Goal: Transaction & Acquisition: Obtain resource

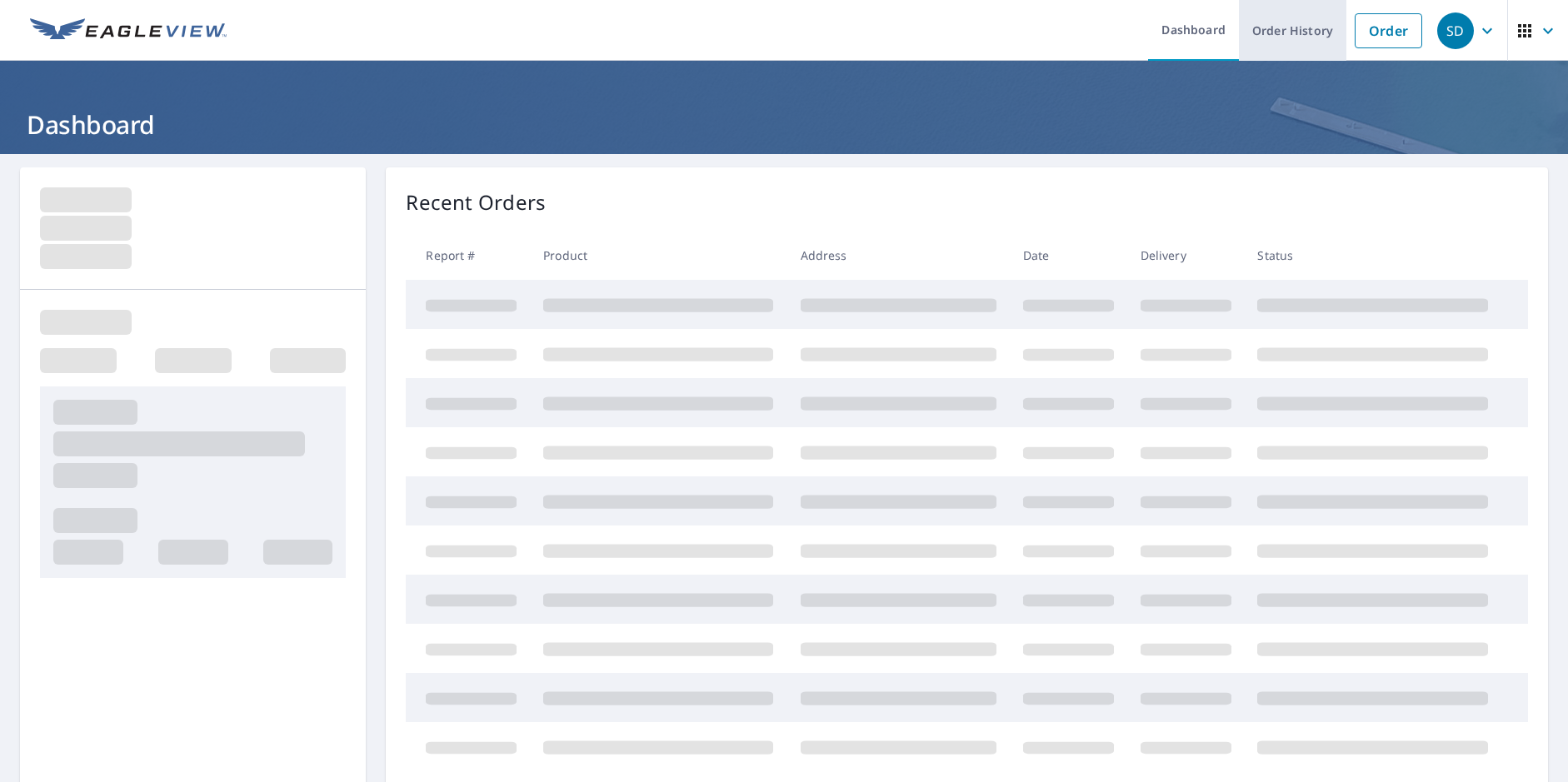
click at [1268, 31] on link "Order History" at bounding box center [1292, 30] width 108 height 61
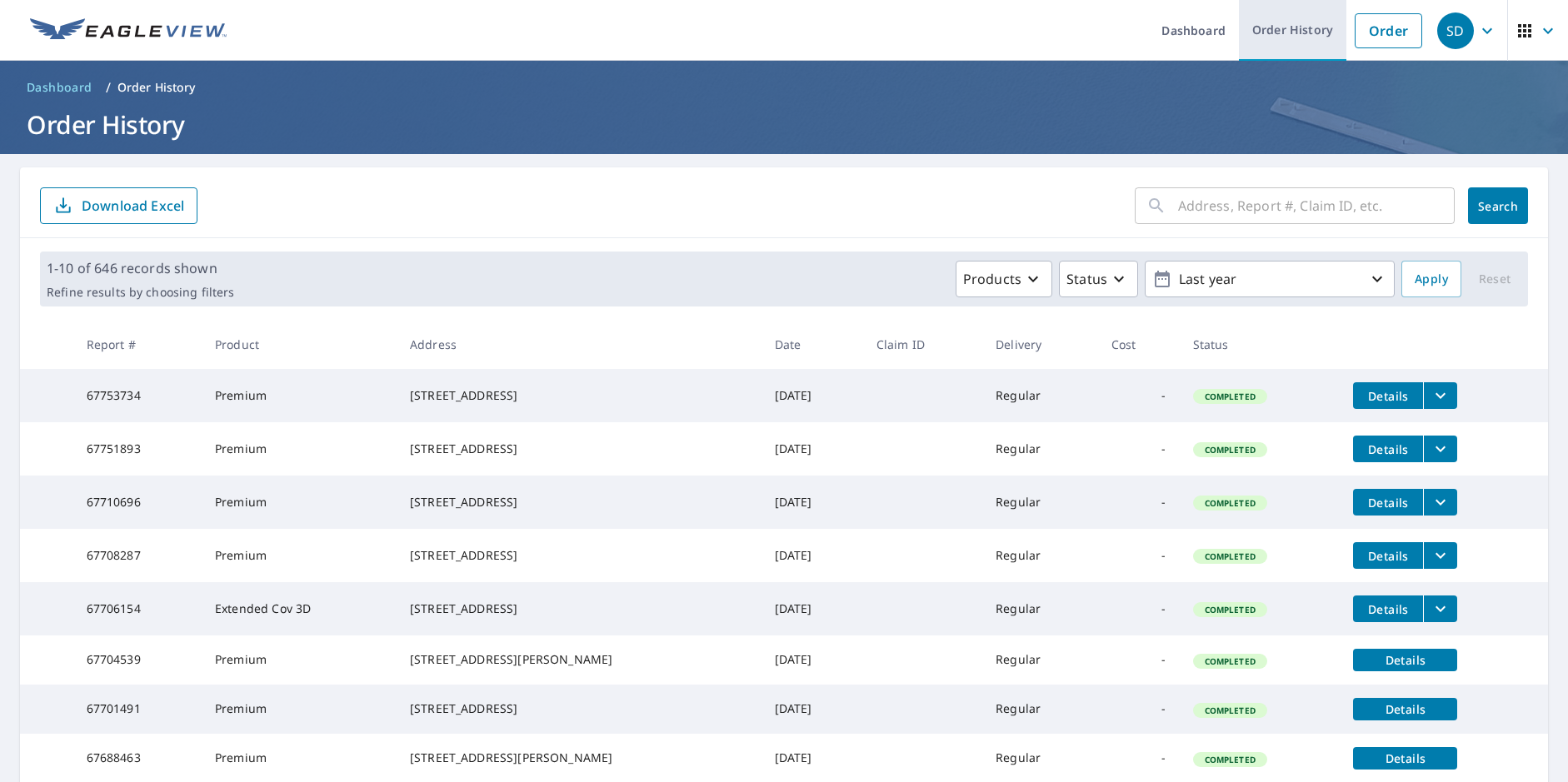
click at [1267, 19] on link "Order History" at bounding box center [1292, 30] width 108 height 61
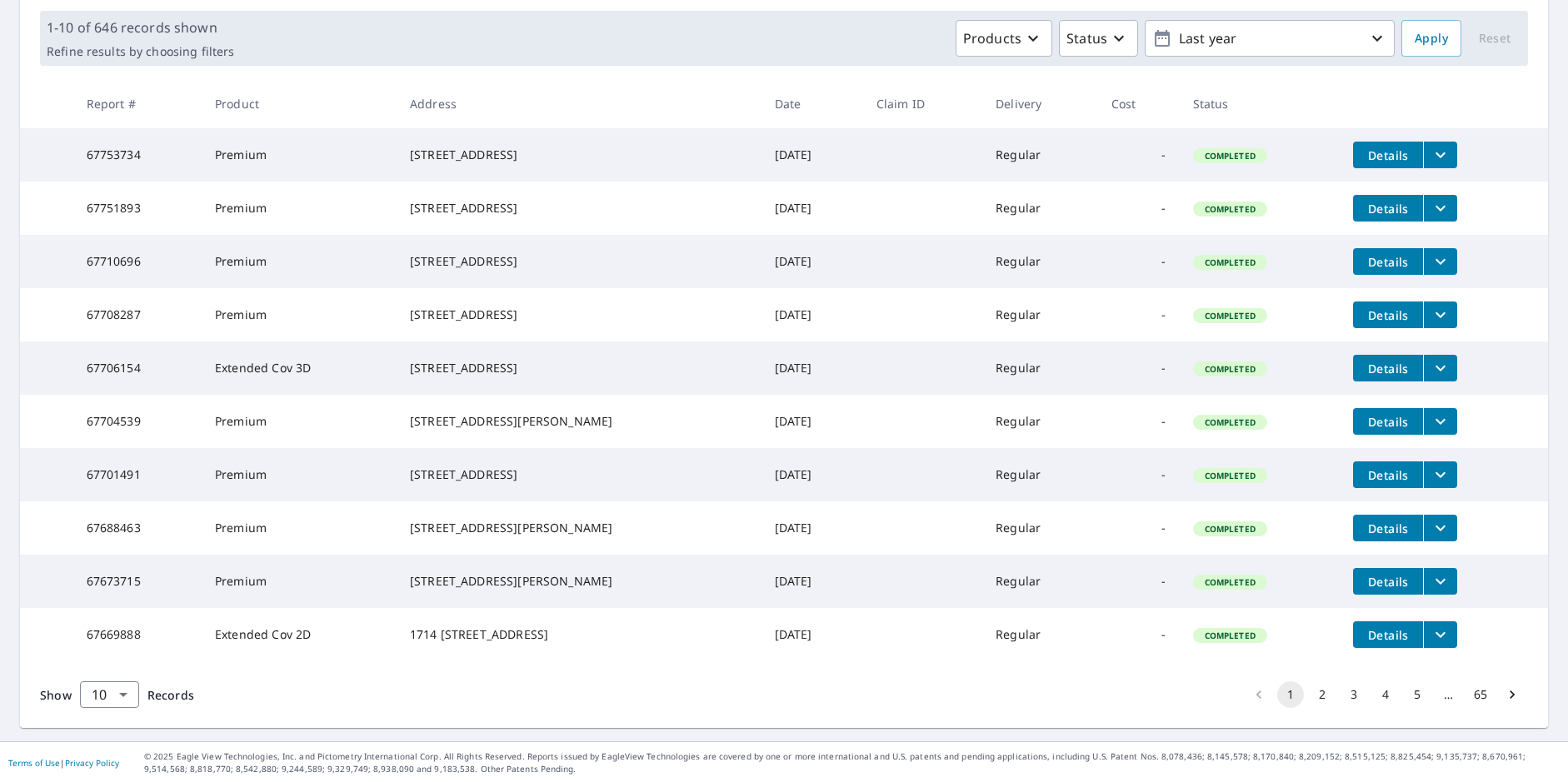
scroll to position [250, 0]
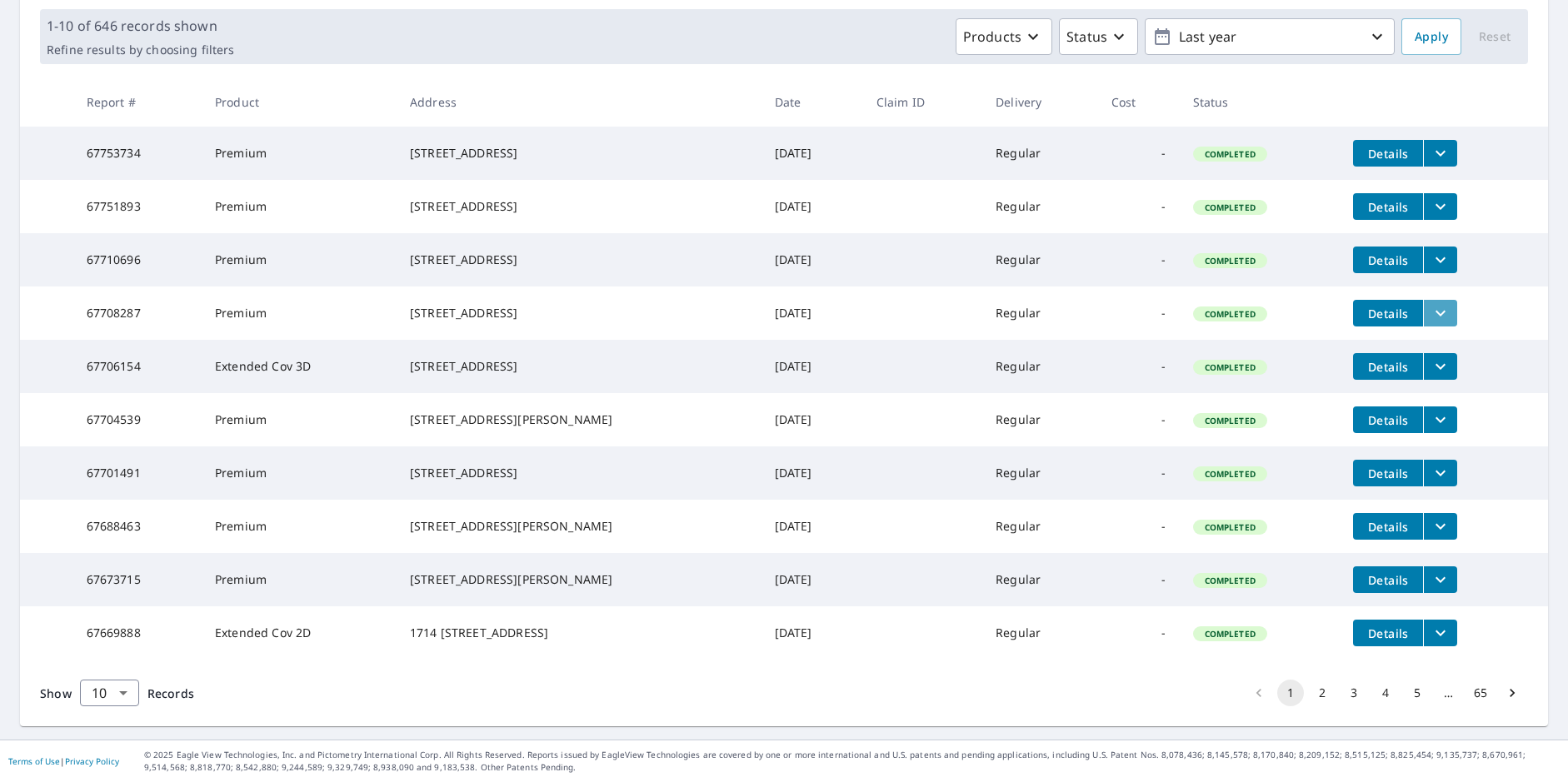
click at [1431, 321] on icon "filesDropdownBtn-67708287" at bounding box center [1441, 314] width 20 height 20
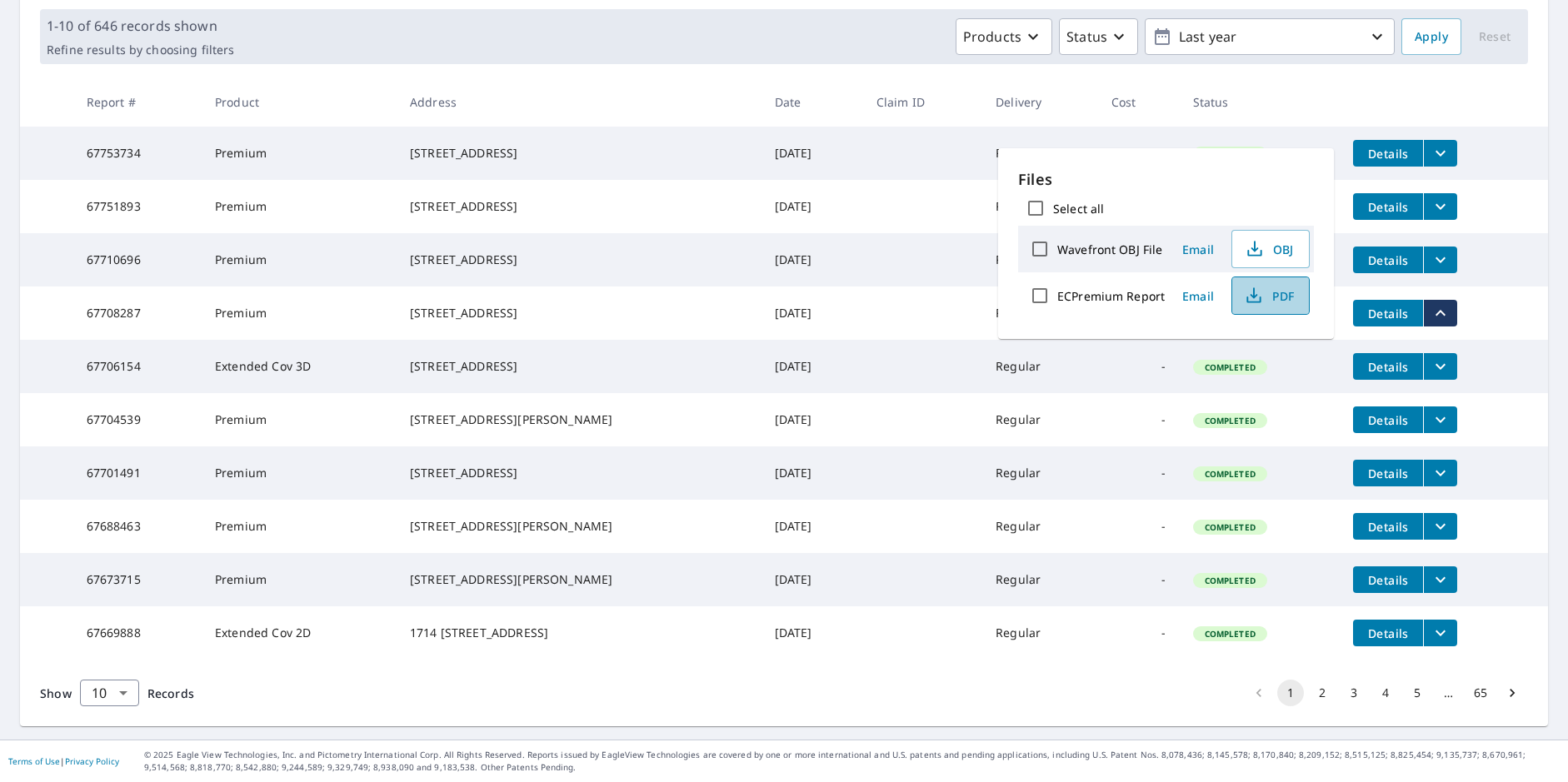
click at [1276, 293] on span "PDF" at bounding box center [1269, 296] width 53 height 20
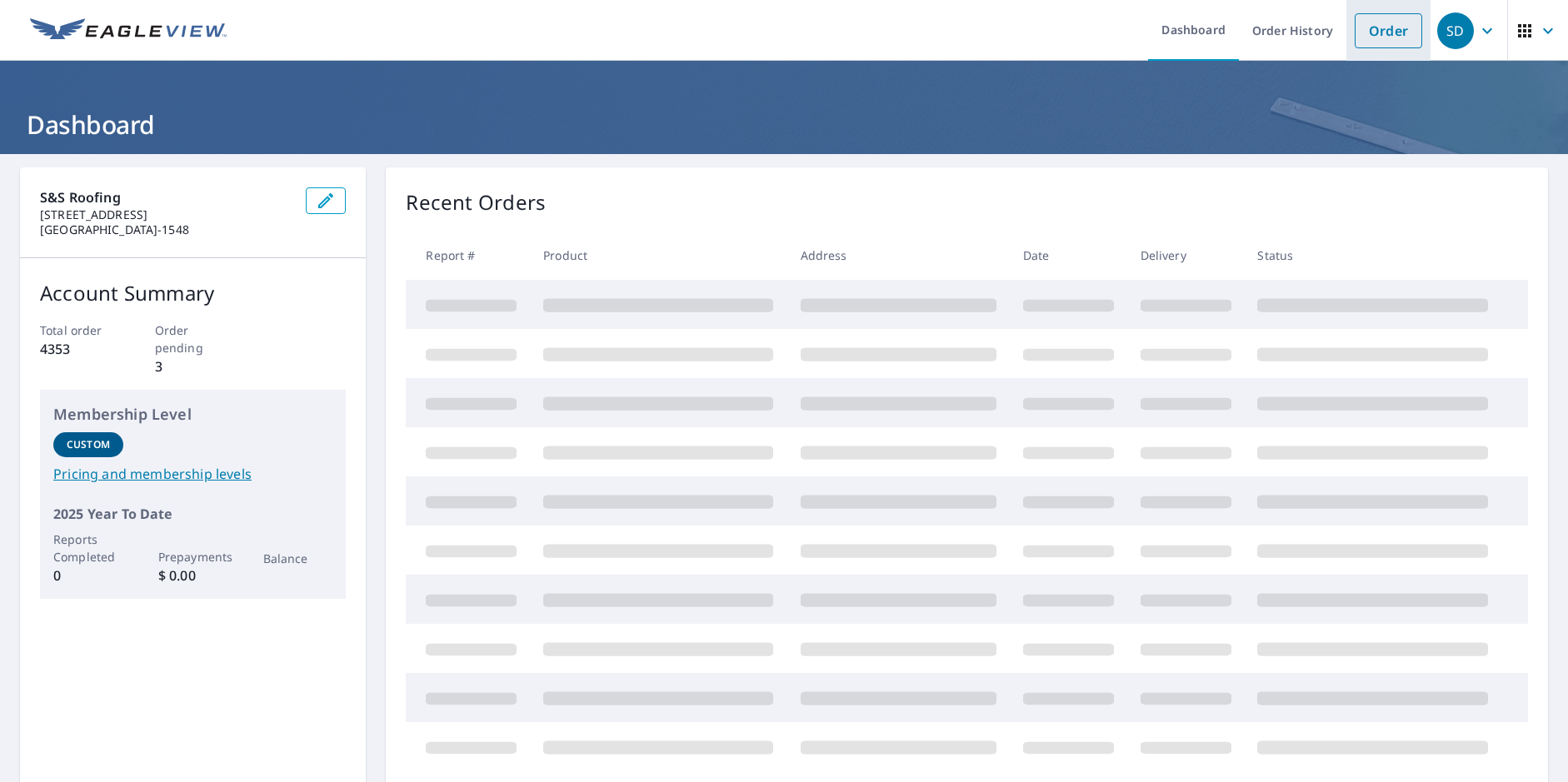
click at [1357, 29] on link "Order" at bounding box center [1387, 30] width 67 height 35
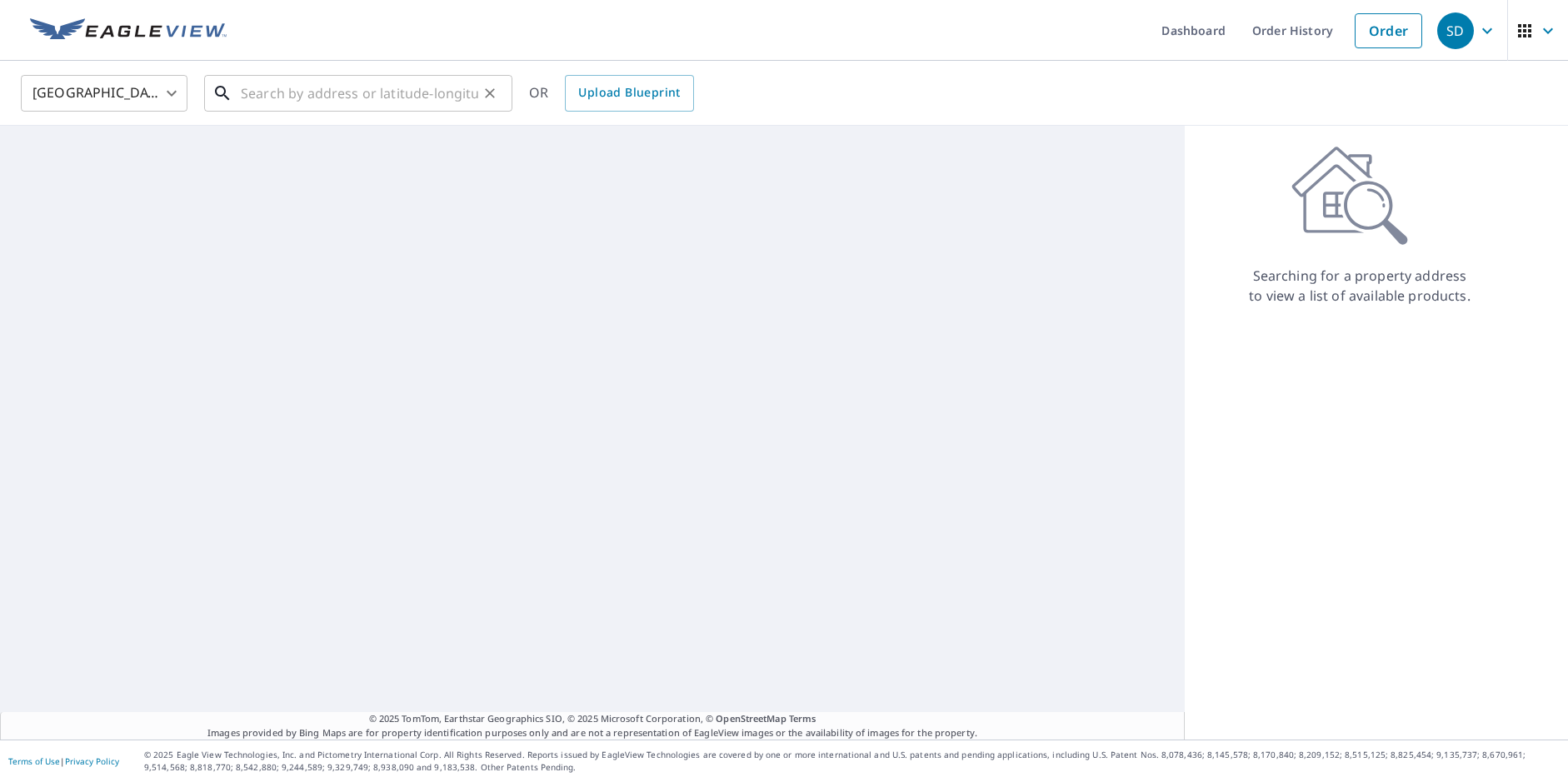
click at [278, 95] on input "text" at bounding box center [359, 93] width 237 height 47
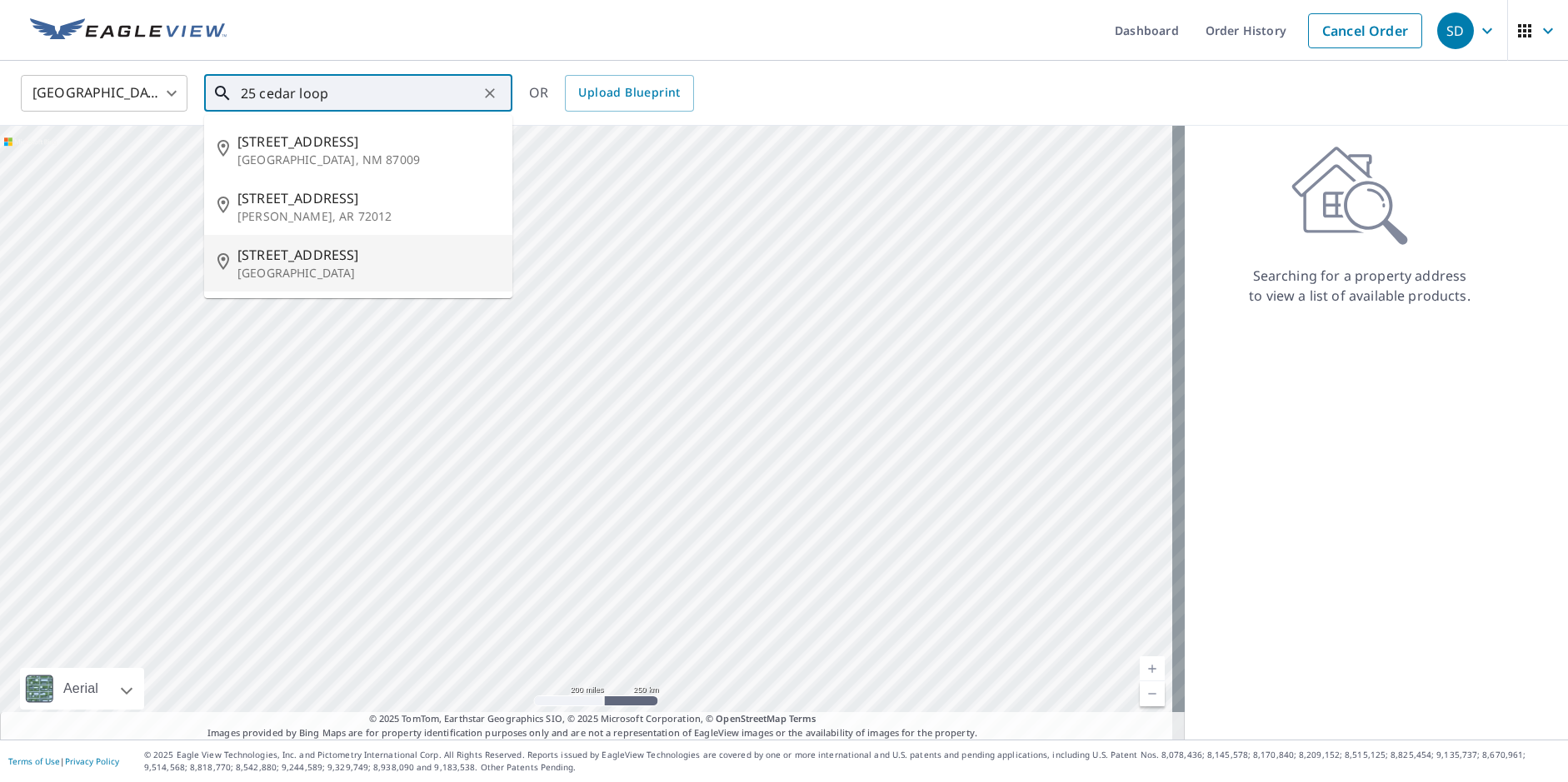
click at [297, 251] on span "[STREET_ADDRESS]" at bounding box center [368, 255] width 262 height 20
type input "[STREET_ADDRESS]"
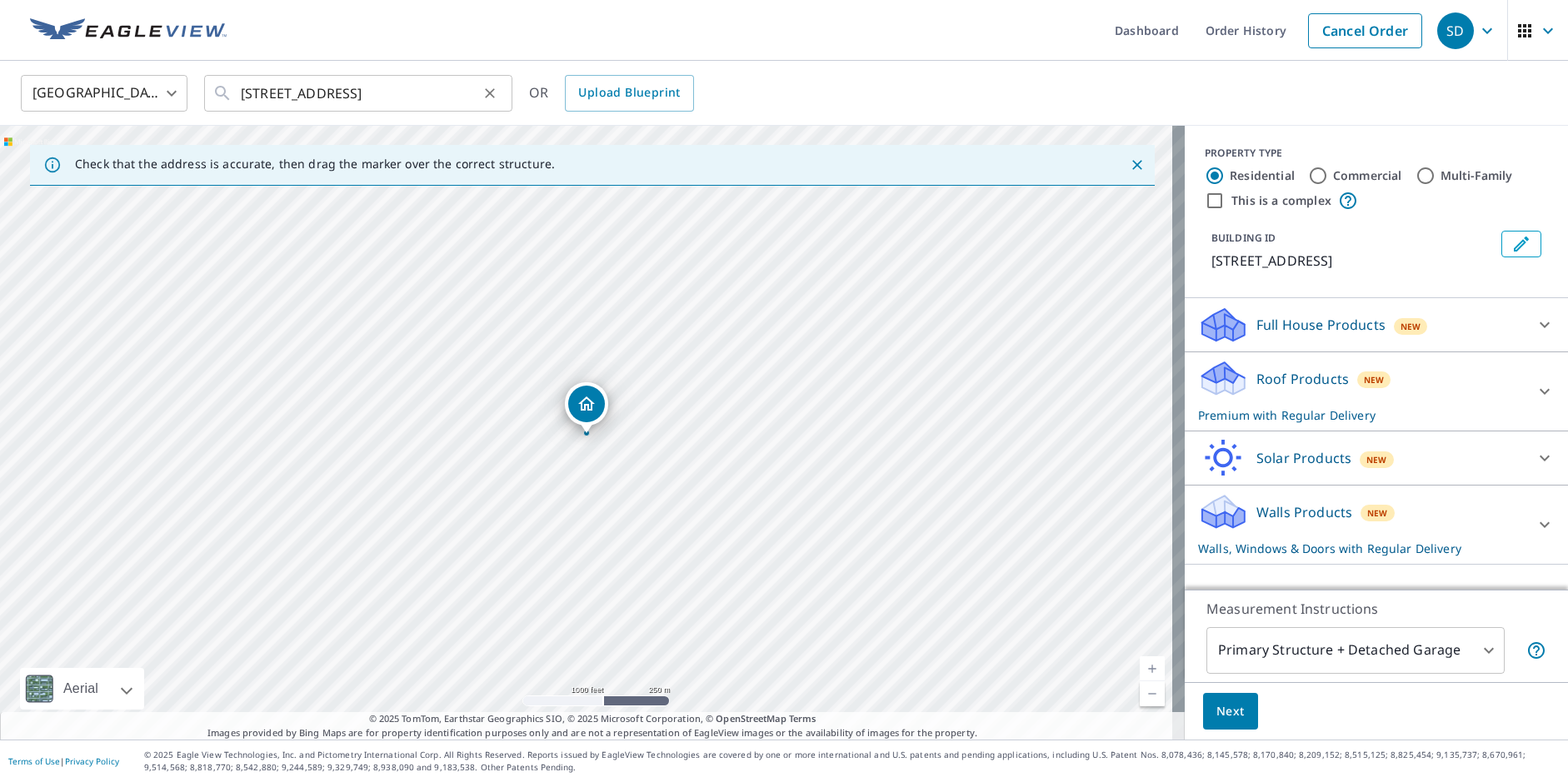
click at [490, 91] on icon "Clear" at bounding box center [490, 93] width 17 height 17
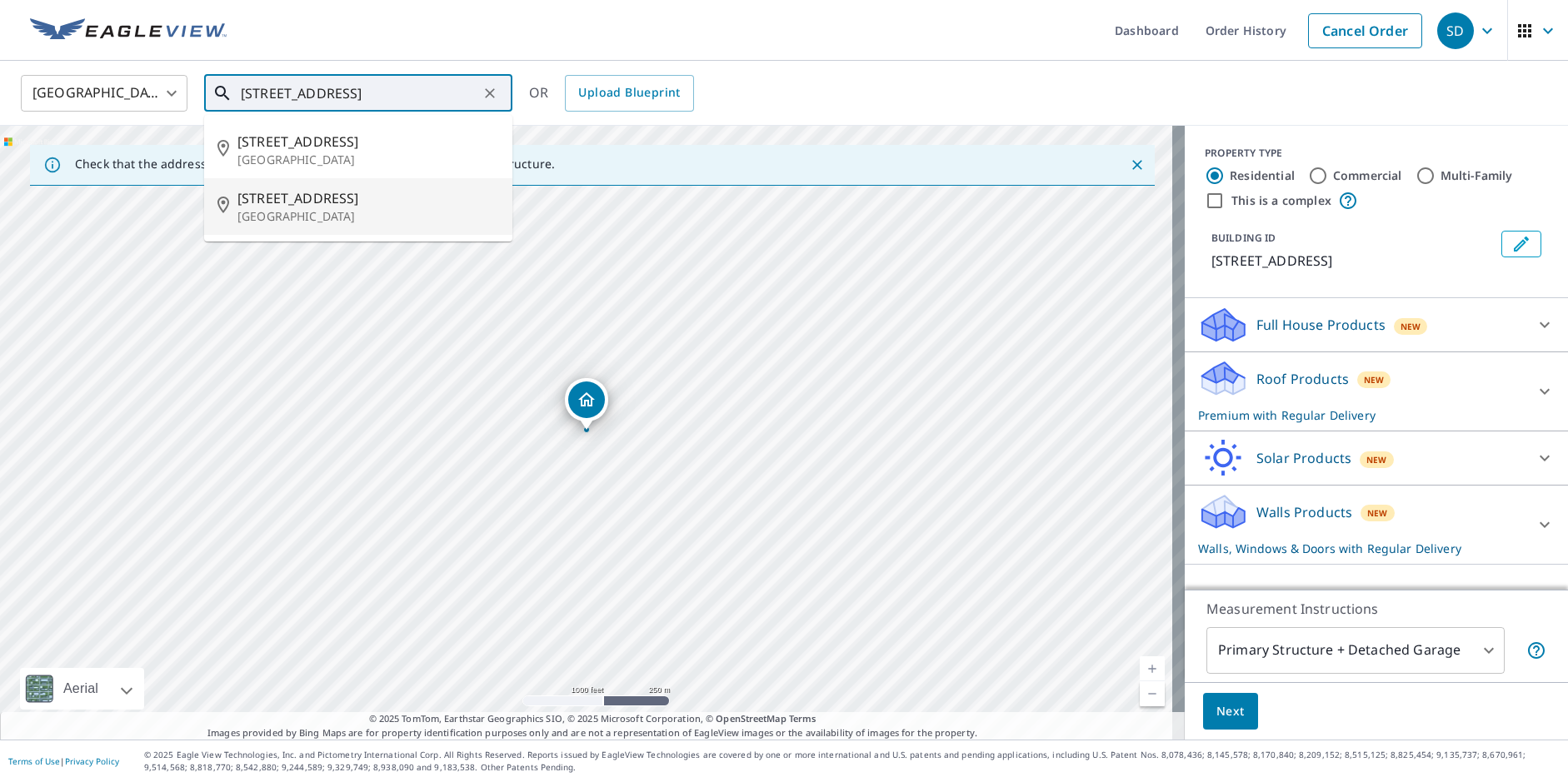
click at [292, 212] on p "[GEOGRAPHIC_DATA]" at bounding box center [368, 217] width 262 height 17
type input "[STREET_ADDRESS][PERSON_NAME]"
